Goal: Task Accomplishment & Management: Manage account settings

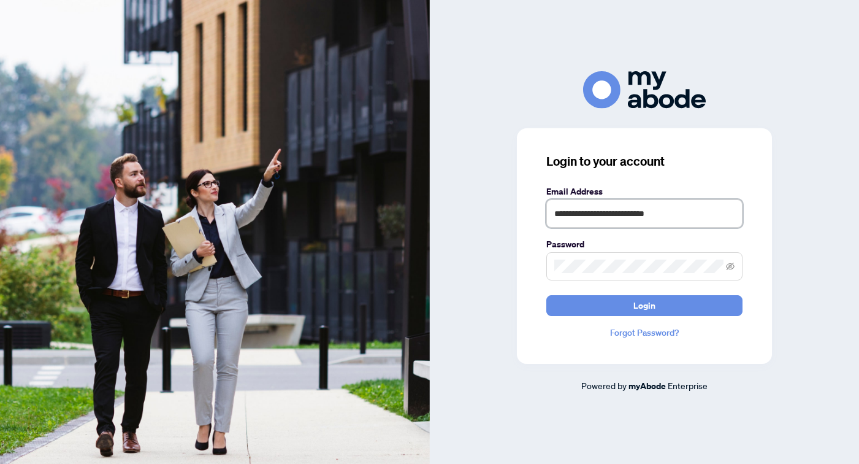
type input "**********"
click at [644, 305] on button "Login" at bounding box center [644, 305] width 196 height 21
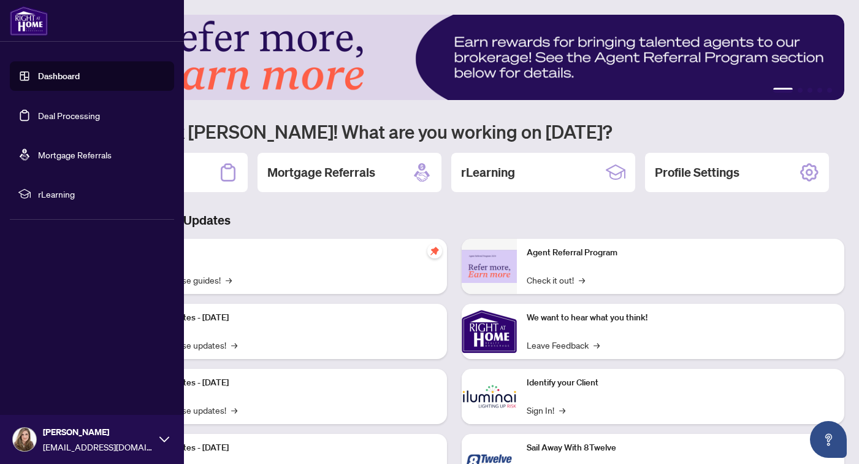
click at [38, 121] on link "Deal Processing" at bounding box center [69, 115] width 62 height 11
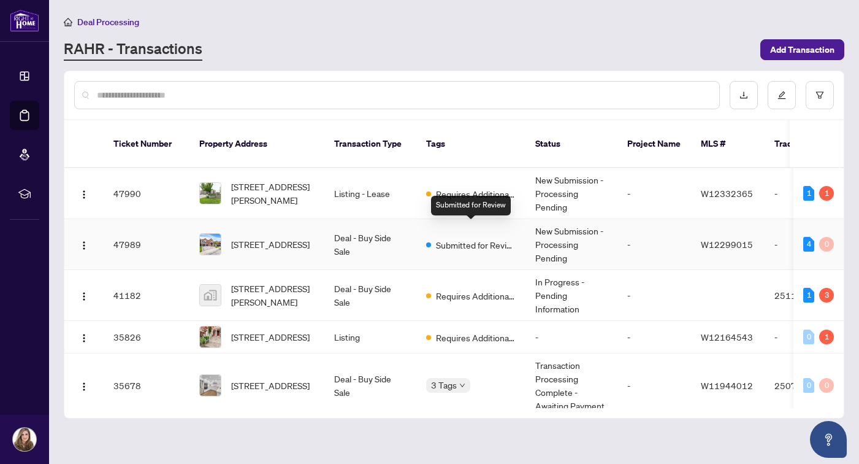
click at [483, 238] on span "Submitted for Review" at bounding box center [476, 244] width 80 height 13
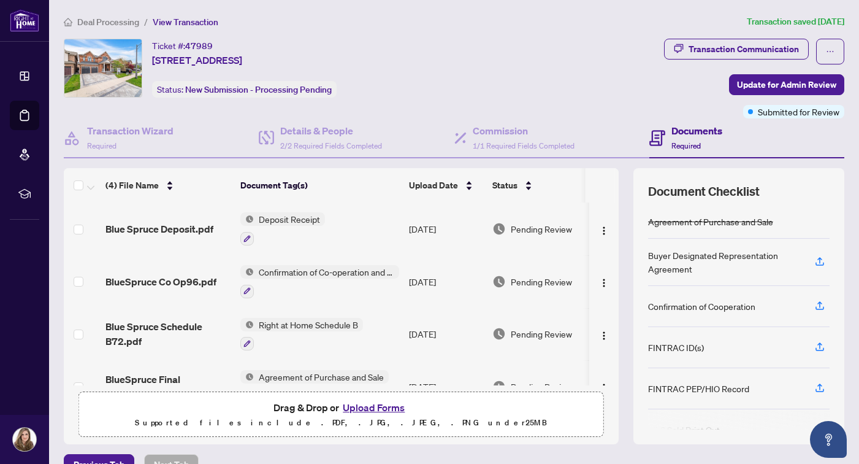
scroll to position [32, 0]
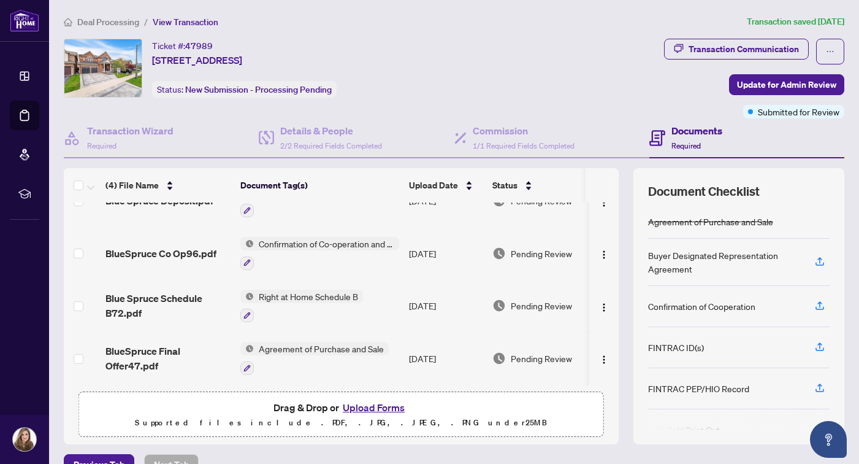
click at [385, 408] on button "Upload Forms" at bounding box center [373, 407] width 69 height 16
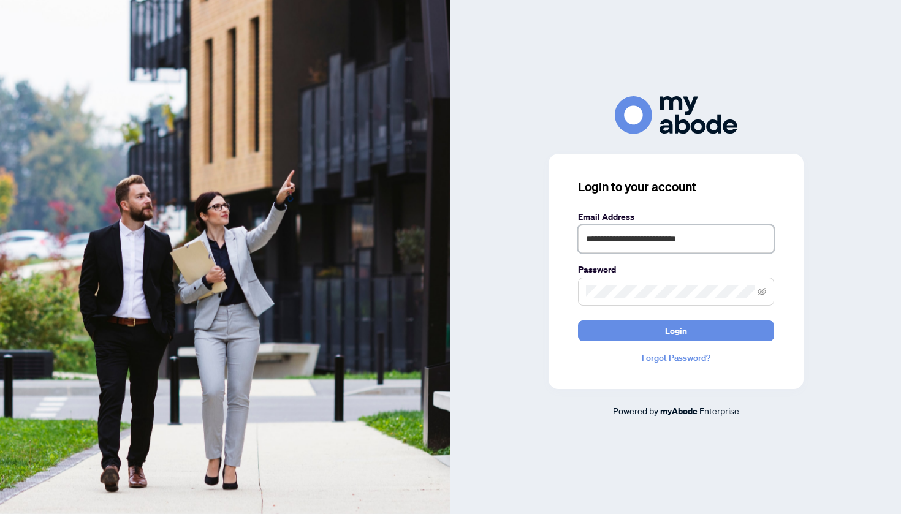
type input "**********"
click at [676, 331] on button "Login" at bounding box center [676, 331] width 196 height 21
click at [642, 302] on span at bounding box center [676, 292] width 196 height 28
click at [676, 331] on button "Login" at bounding box center [676, 331] width 196 height 21
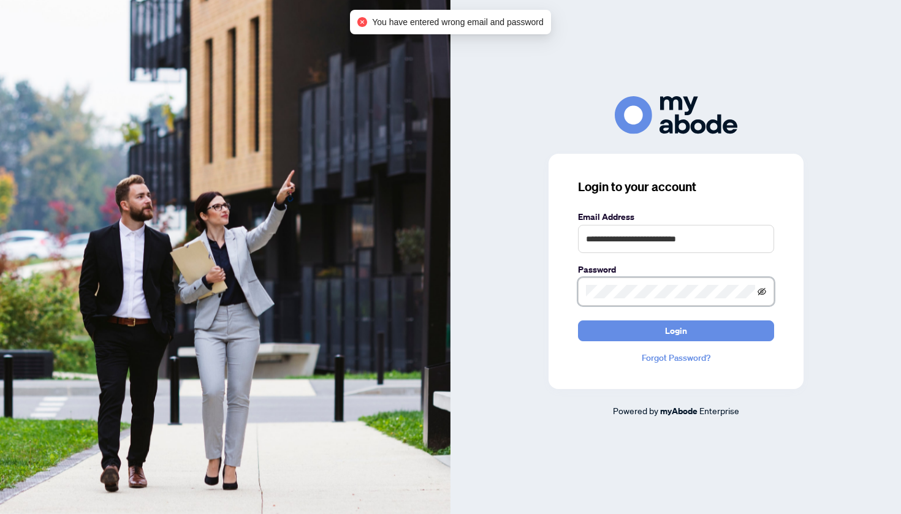
click at [762, 289] on icon "eye-invisible" at bounding box center [762, 291] width 9 height 7
click at [676, 331] on button "Login" at bounding box center [676, 331] width 196 height 21
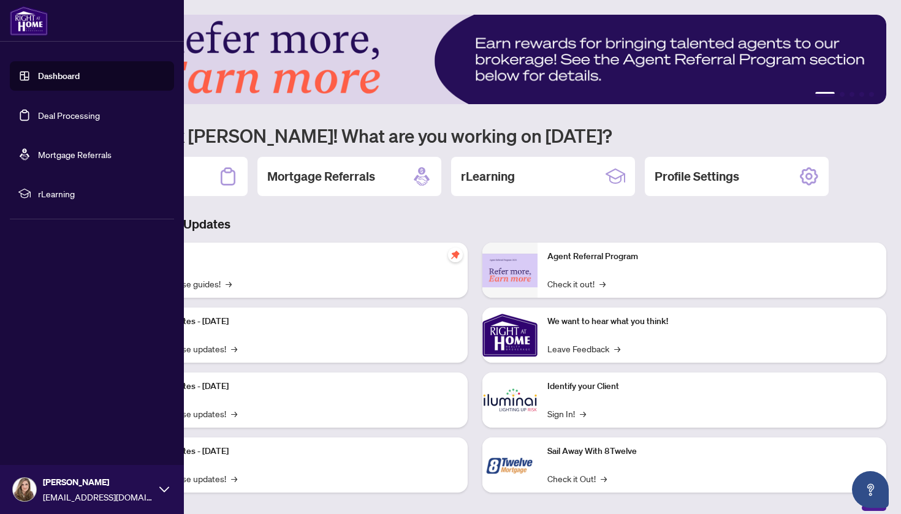
click at [38, 121] on link "Deal Processing" at bounding box center [69, 115] width 62 height 11
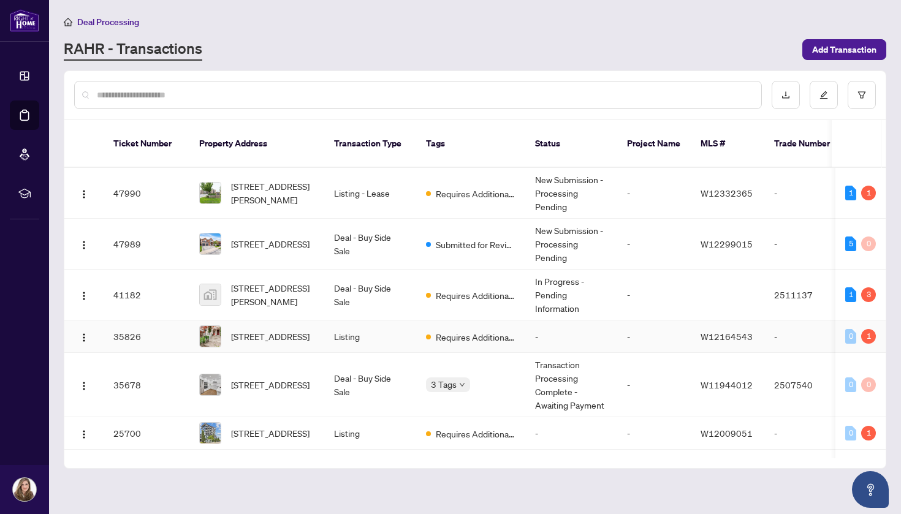
click at [497, 331] on span "Requires Additional Docs" at bounding box center [476, 337] width 80 height 13
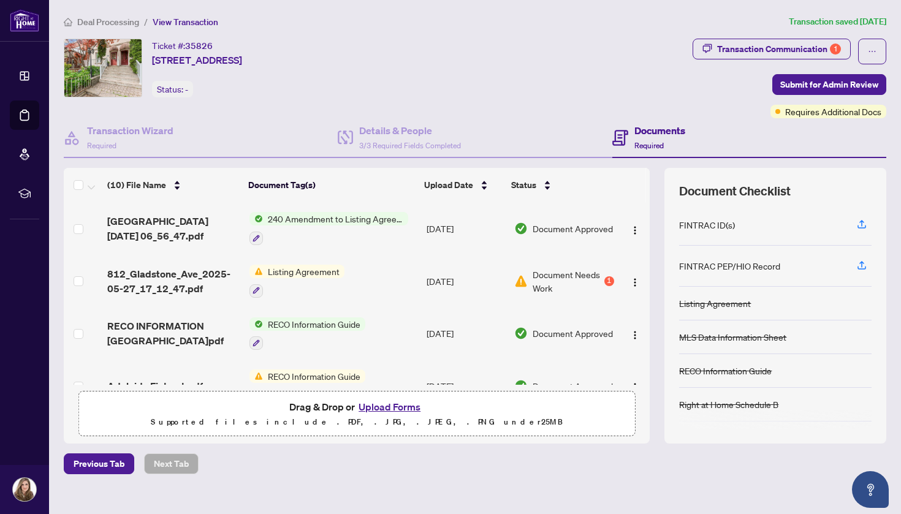
click at [608, 280] on div "1" at bounding box center [610, 282] width 10 height 10
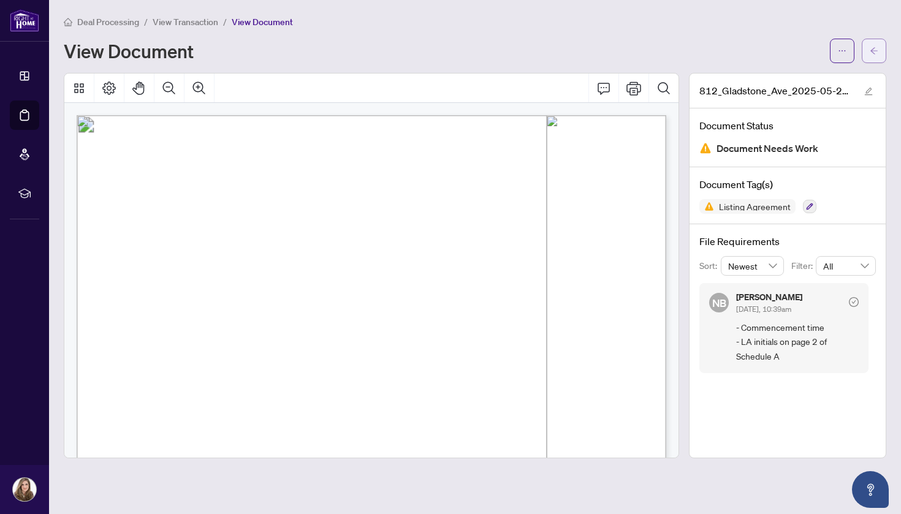
click at [870, 50] on icon "arrow-left" at bounding box center [874, 51] width 9 height 9
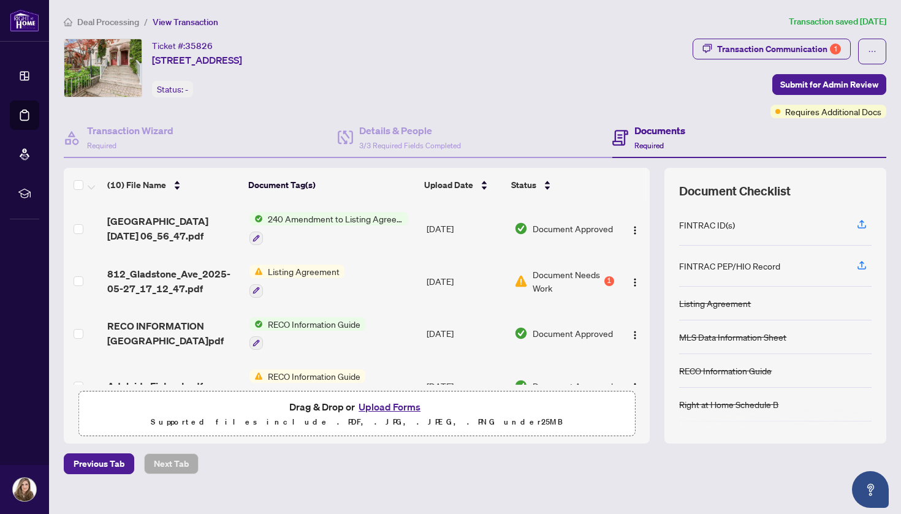
click at [396, 412] on button "Upload Forms" at bounding box center [389, 407] width 69 height 16
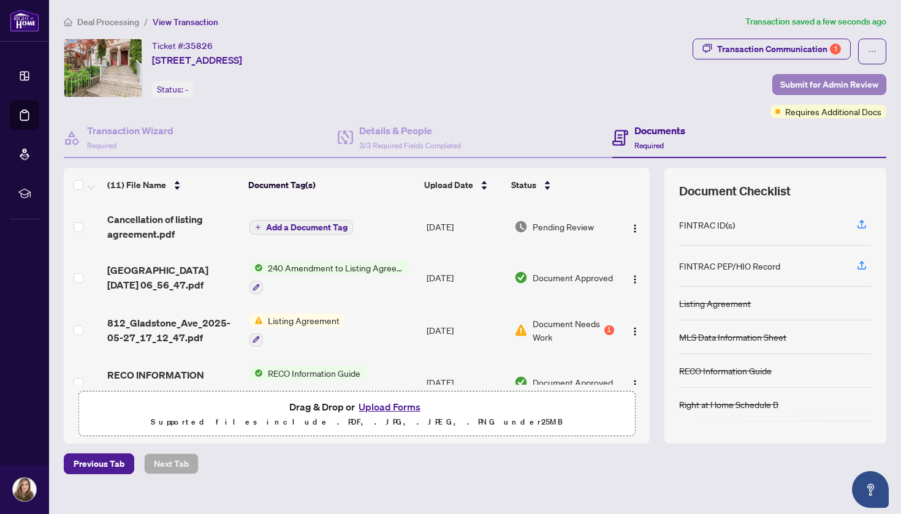
click at [808, 83] on span "Submit for Admin Review" at bounding box center [830, 85] width 98 height 20
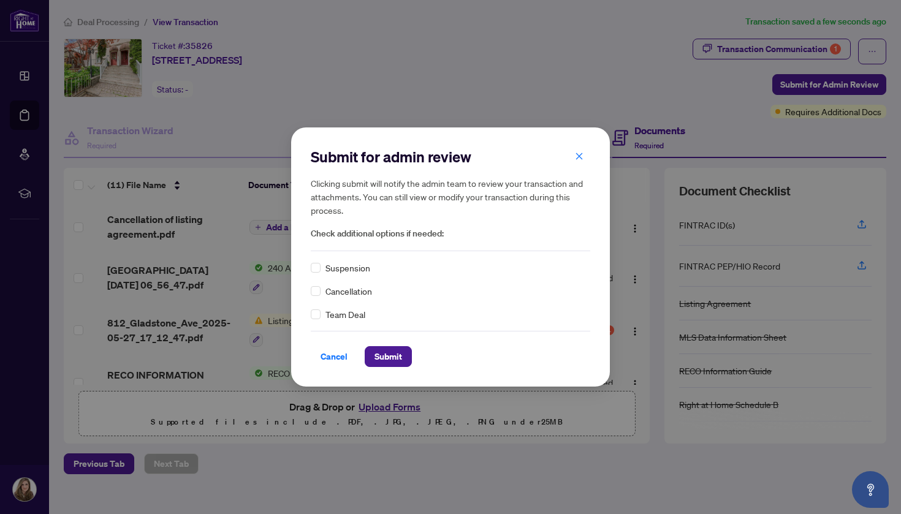
click at [351, 293] on span "Cancellation" at bounding box center [349, 291] width 47 height 13
click at [319, 291] on span at bounding box center [316, 291] width 10 height 10
click at [384, 358] on span "Submit" at bounding box center [389, 357] width 28 height 20
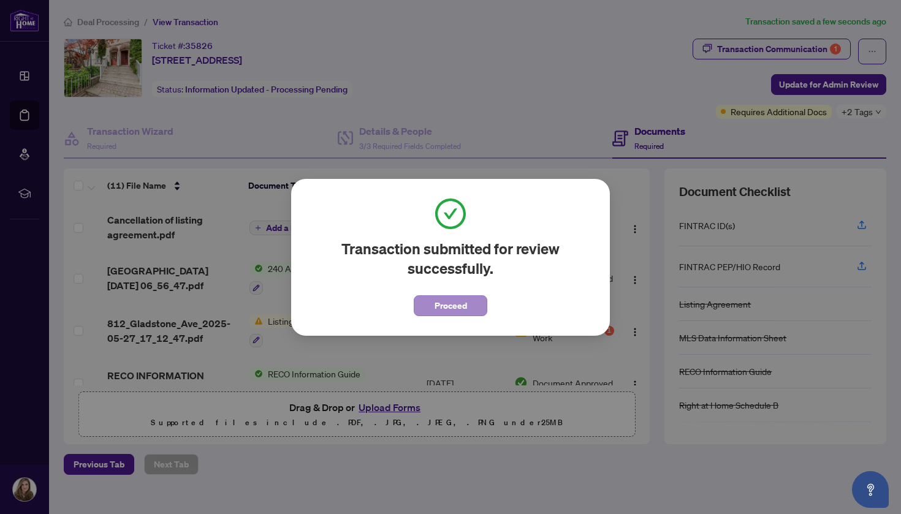
click at [465, 304] on span "Proceed" at bounding box center [451, 306] width 32 height 20
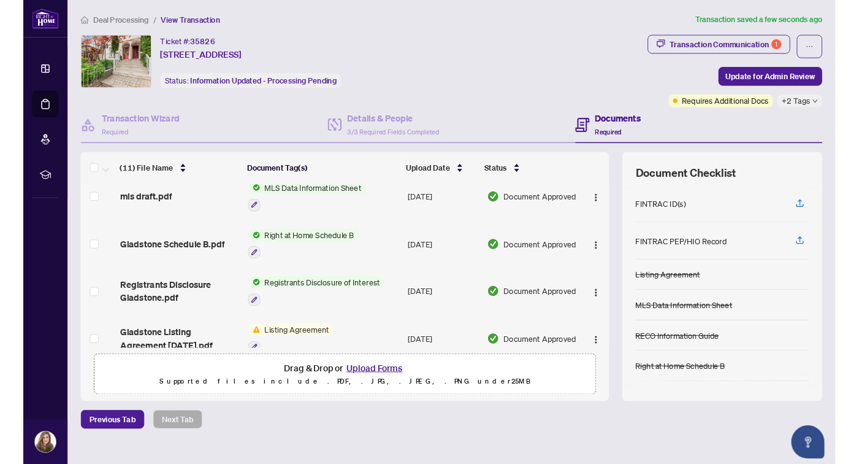
scroll to position [398, 0]
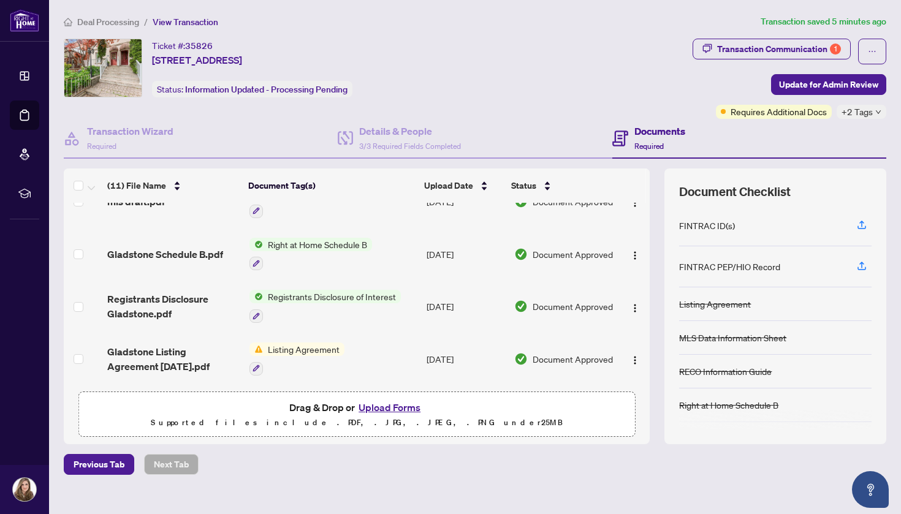
click at [646, 338] on td at bounding box center [634, 359] width 31 height 53
click at [327, 239] on span "Right at Home Schedule B" at bounding box center [317, 244] width 109 height 13
click at [192, 253] on span "Gladstone Schedule B.pdf" at bounding box center [165, 254] width 116 height 15
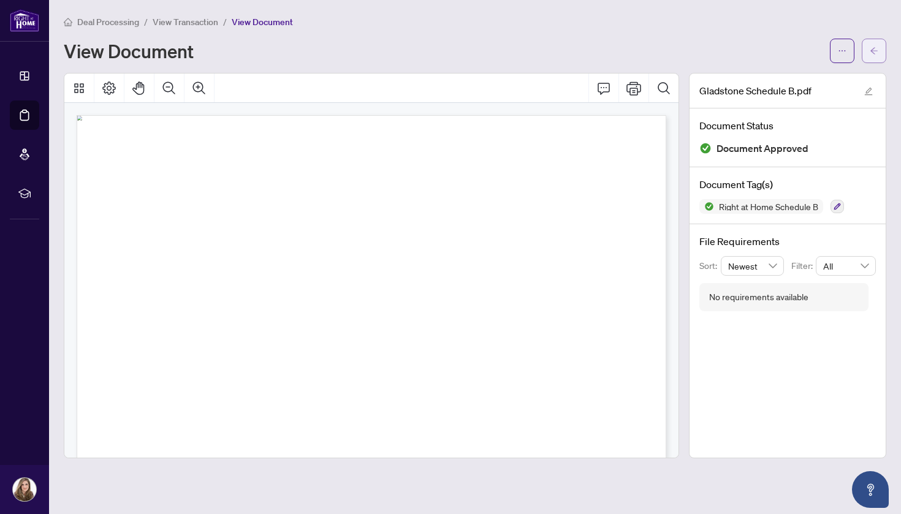
click at [866, 52] on button "button" at bounding box center [874, 51] width 25 height 25
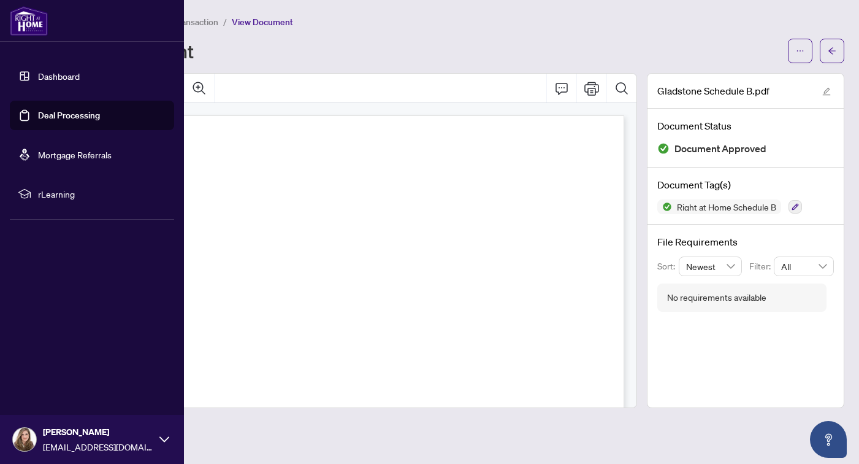
click at [38, 114] on link "Deal Processing" at bounding box center [69, 115] width 62 height 11
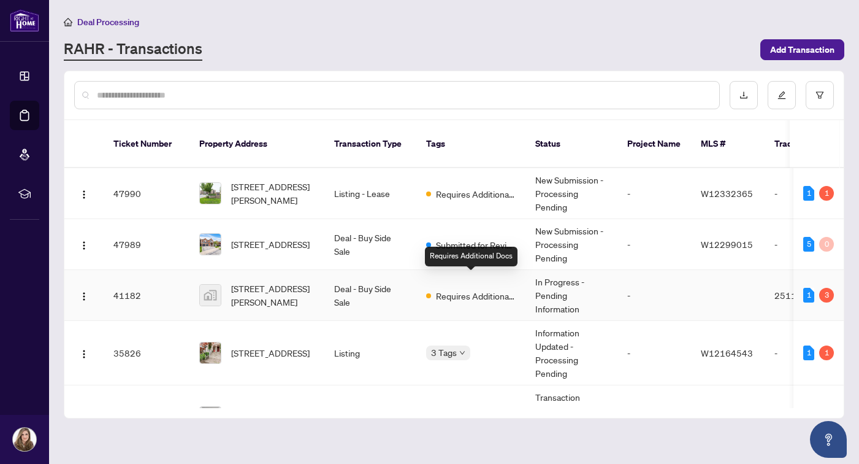
click at [454, 289] on span "Requires Additional Docs" at bounding box center [476, 295] width 80 height 13
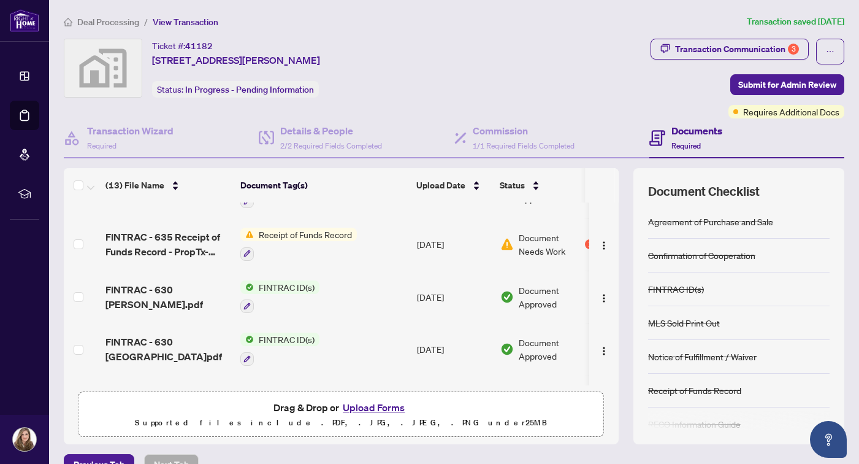
scroll to position [361, 0]
